Goal: Information Seeking & Learning: Find specific fact

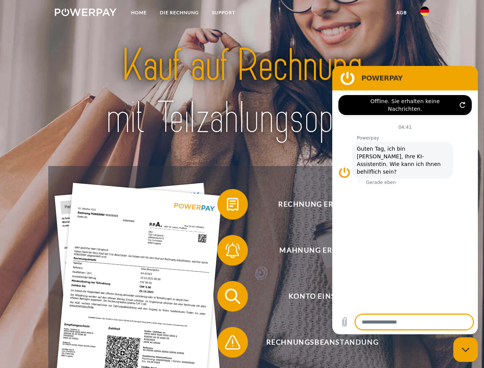
click at [85, 13] on img at bounding box center [86, 12] width 62 height 8
click at [424, 13] on img at bounding box center [424, 11] width 9 height 9
click at [401, 13] on link "agb" at bounding box center [401, 13] width 24 height 14
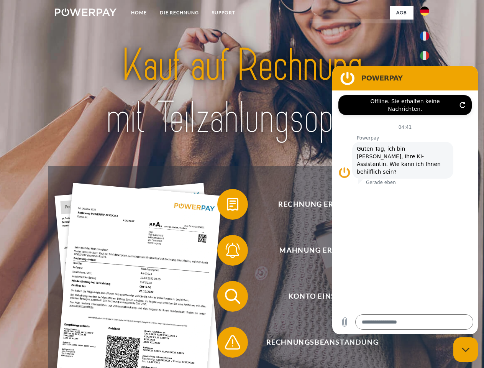
click at [227, 206] on span at bounding box center [221, 204] width 38 height 38
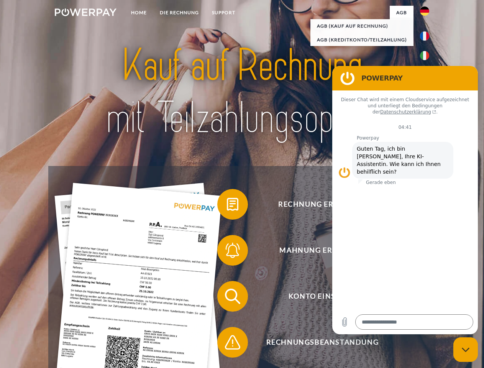
click at [227, 252] on div "Rechnung erhalten? Mahnung erhalten? Konto einsehen" at bounding box center [241, 319] width 387 height 306
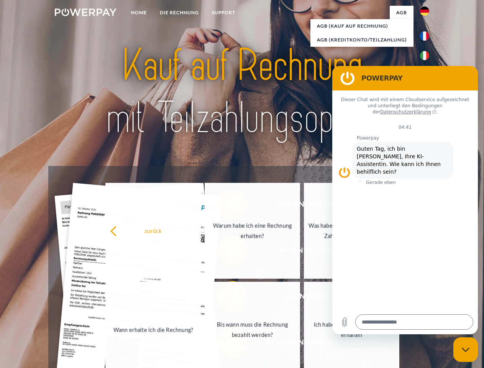
click at [227, 298] on link "Bis wann muss die Rechnung bezahlt werden?" at bounding box center [251, 329] width 95 height 96
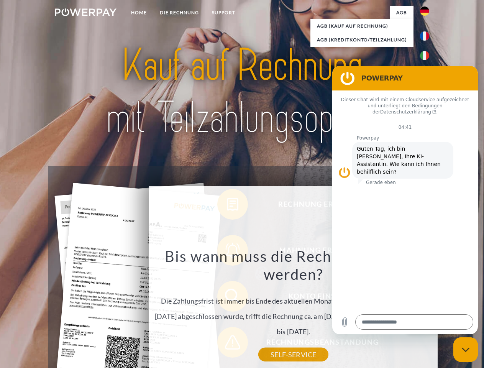
click at [227, 344] on div "Bis wann muss die Rechnung bezahlt werden? Die Zahlungsfrist ist immer bis Ende…" at bounding box center [294, 301] width 280 height 108
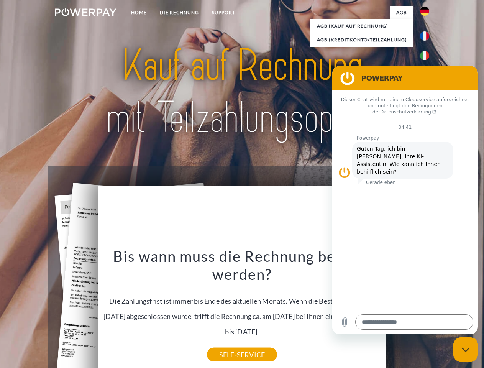
click at [465, 349] on icon "Messaging-Fenster schließen" at bounding box center [465, 349] width 8 height 5
type textarea "*"
